Goal: Information Seeking & Learning: Learn about a topic

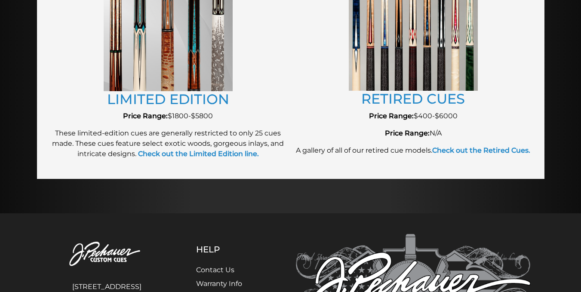
scroll to position [1021, 0]
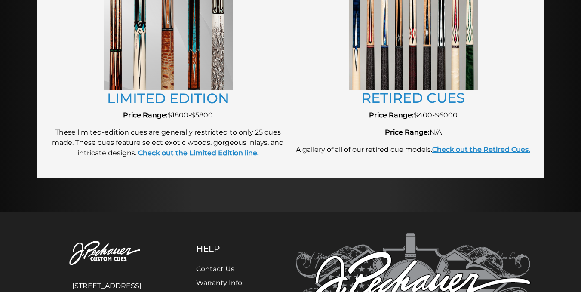
click at [463, 151] on strong "Check out the Retired Cues." at bounding box center [481, 149] width 98 height 8
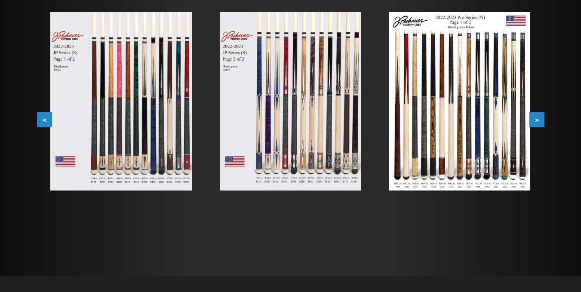
scroll to position [172, 0]
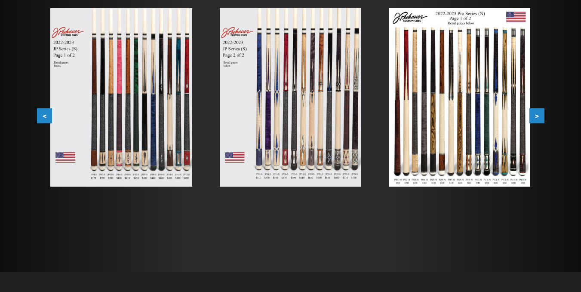
click at [153, 132] on img at bounding box center [120, 97] width 141 height 178
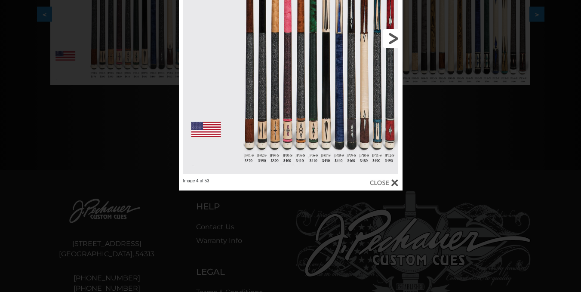
scroll to position [269, 0]
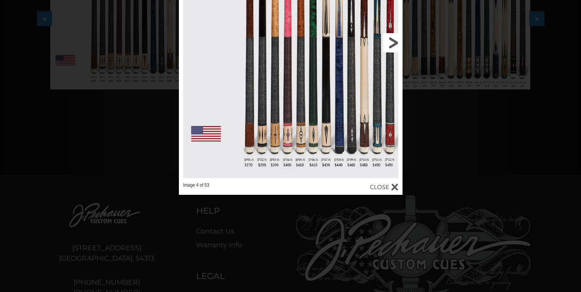
click at [339, 139] on link at bounding box center [352, 42] width 101 height 279
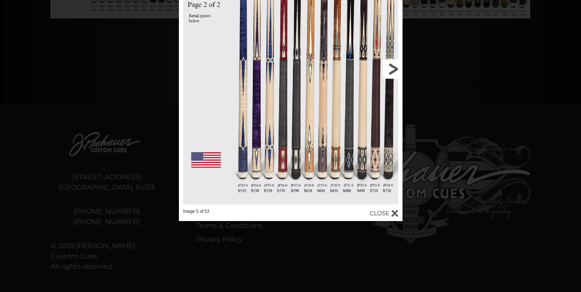
scroll to position [355, 0]
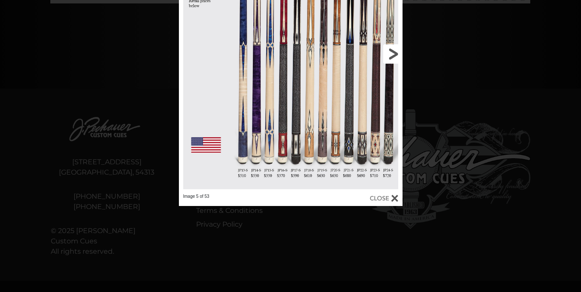
drag, startPoint x: 336, startPoint y: 146, endPoint x: 350, endPoint y: 144, distance: 13.8
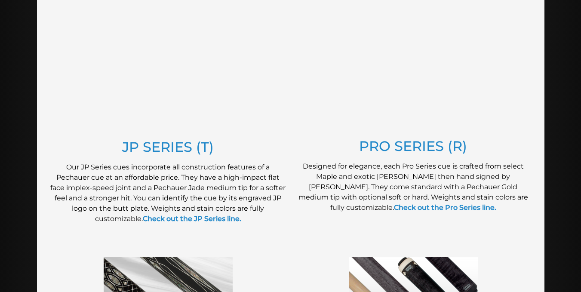
scroll to position [462, 0]
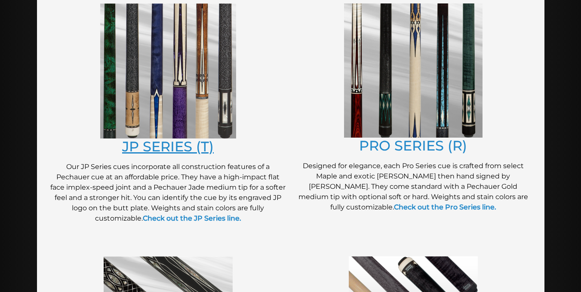
click at [167, 143] on link "JP SERIES (T)" at bounding box center [168, 146] width 92 height 17
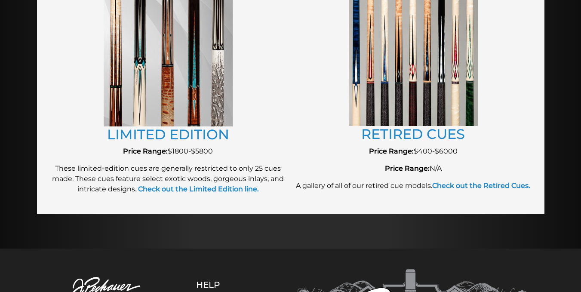
scroll to position [964, 0]
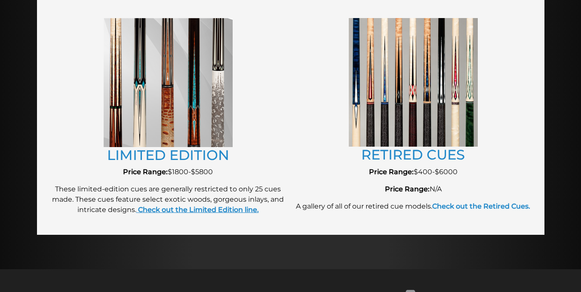
click at [220, 210] on strong "Check out the Limited Edition line." at bounding box center [198, 209] width 121 height 8
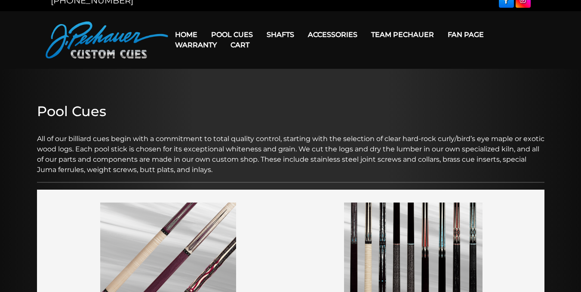
scroll to position [0, 0]
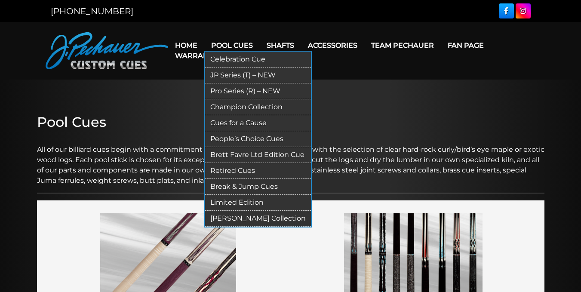
click at [233, 58] on link "Celebration Cue" at bounding box center [258, 60] width 106 height 16
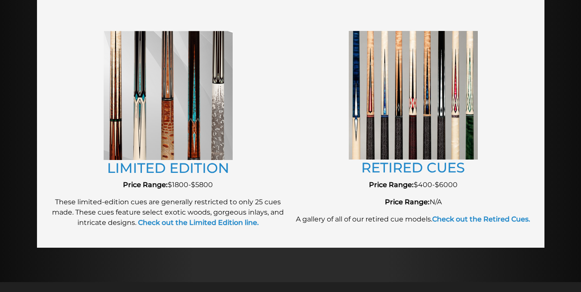
scroll to position [952, 0]
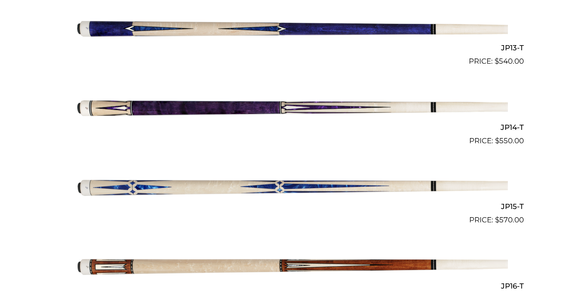
scroll to position [1228, 0]
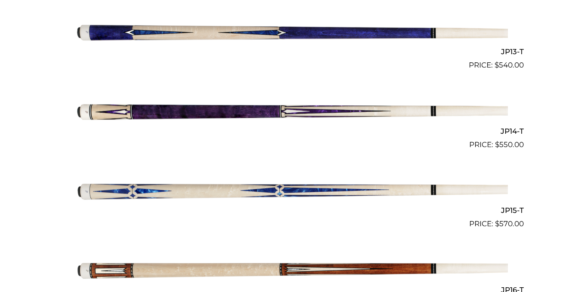
click at [210, 38] on img at bounding box center [290, 31] width 434 height 72
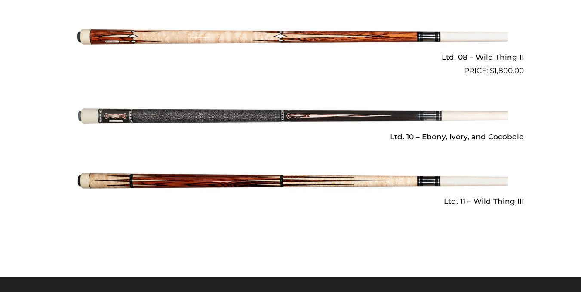
scroll to position [1245, 0]
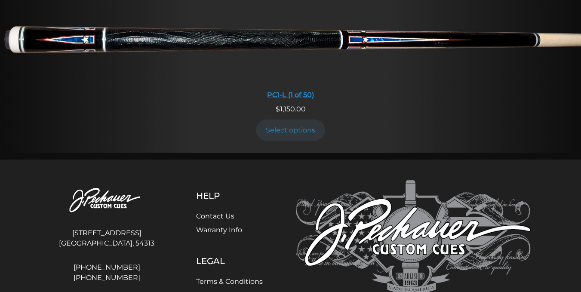
scroll to position [730, 0]
